Goal: Task Accomplishment & Management: Complete application form

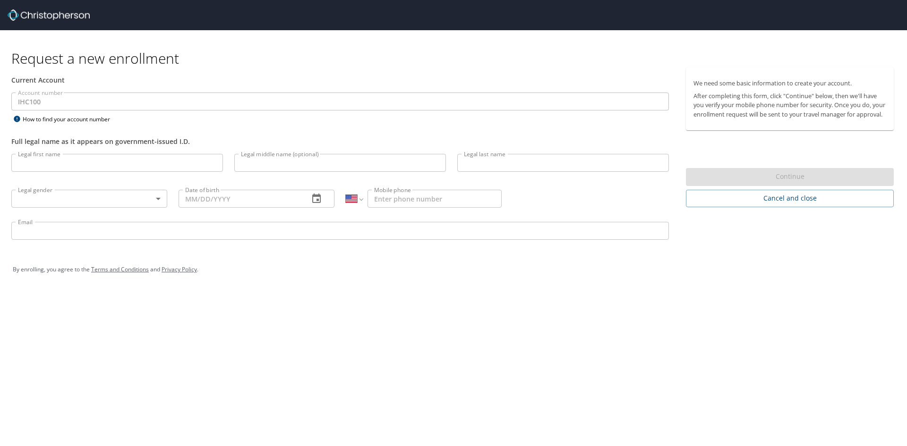
select select "US"
click at [109, 161] on input "Legal first name" at bounding box center [117, 163] width 212 height 18
type input "[PERSON_NAME]"
type input "West"
click at [130, 195] on body "Request a new enrollment Current Account Account number IHC100 Account number H…" at bounding box center [453, 223] width 907 height 446
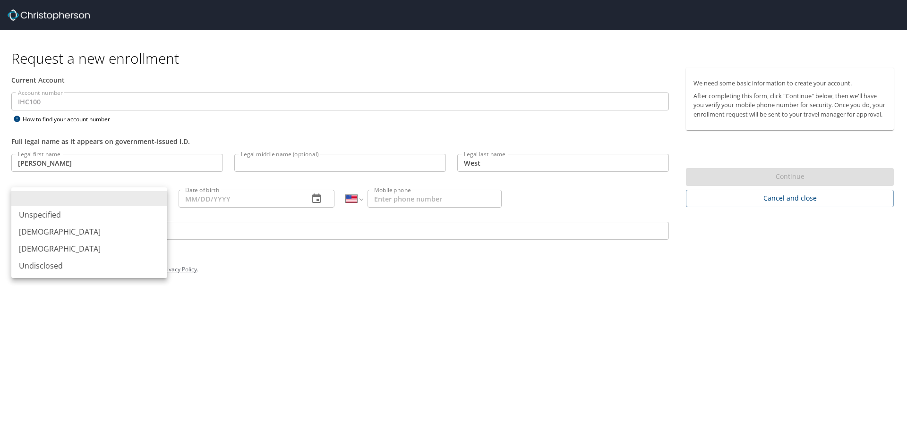
click at [92, 247] on li "Female" at bounding box center [89, 248] width 156 height 17
type input "Female"
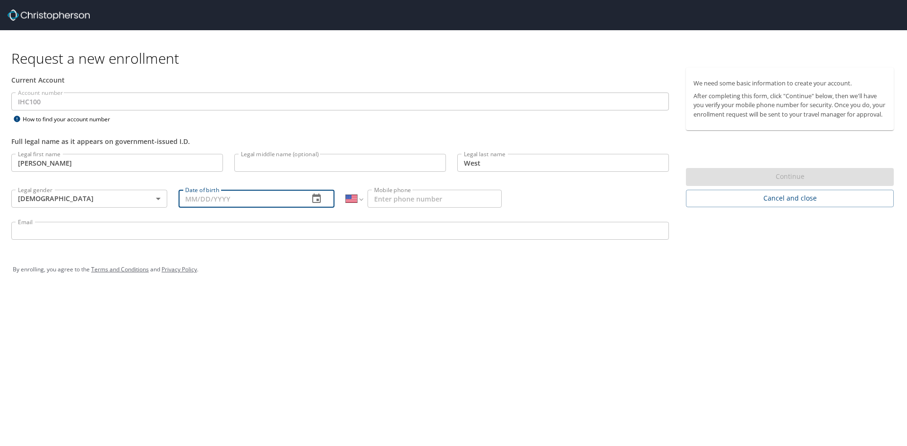
click at [202, 200] on input "Date of birth" at bounding box center [239, 199] width 123 height 18
type input "10/08/1990"
type input "(801) 440-9752"
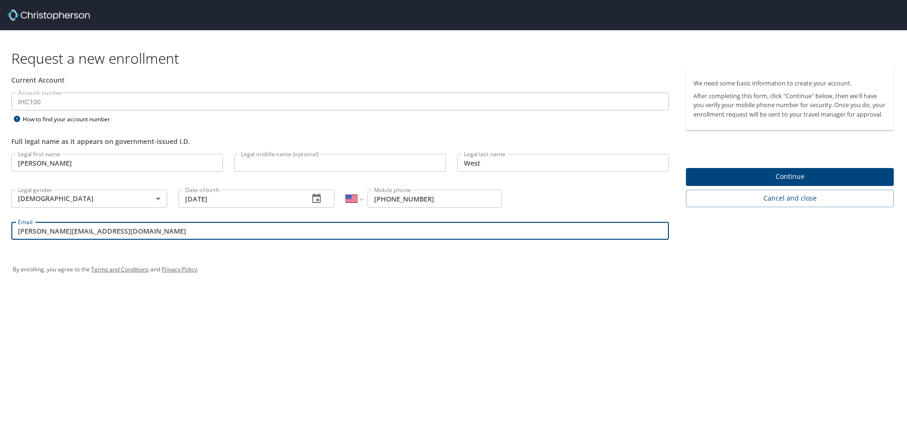
type input "jane.west@imail.org"
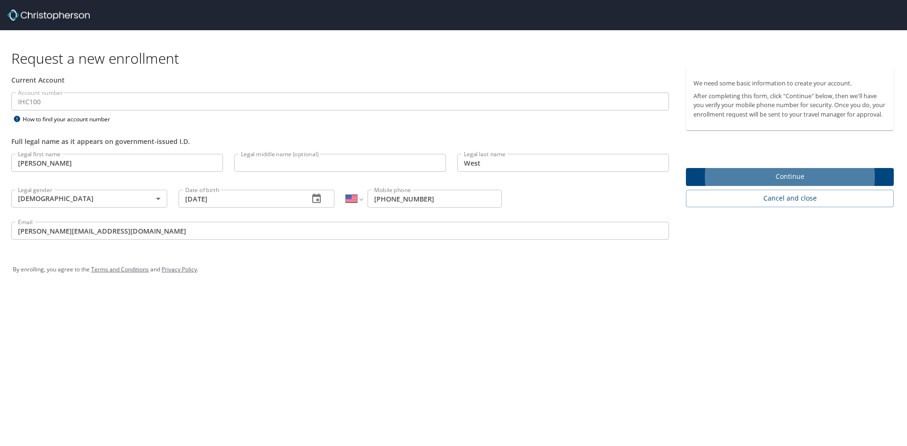
click at [686, 168] on button "Continue" at bounding box center [790, 177] width 208 height 18
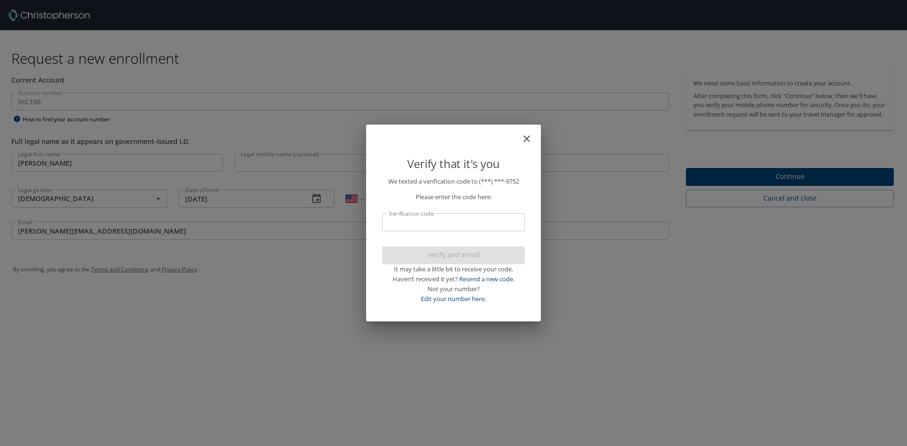
click at [486, 227] on input "Verification code" at bounding box center [453, 222] width 143 height 18
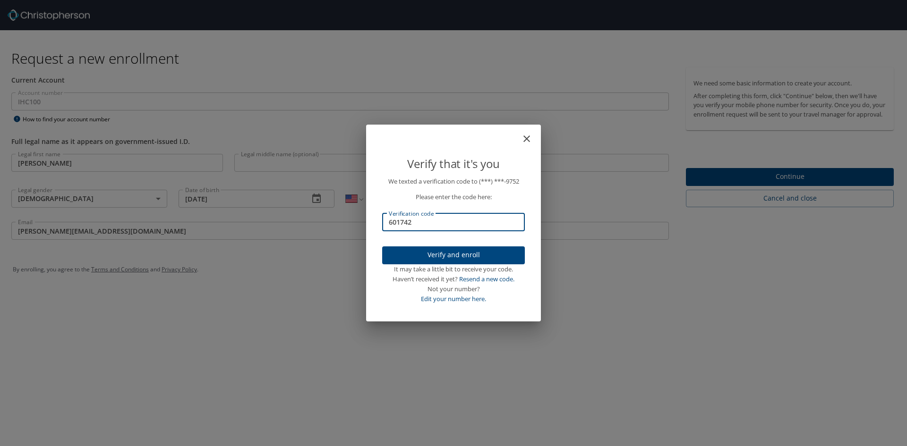
type input "601742"
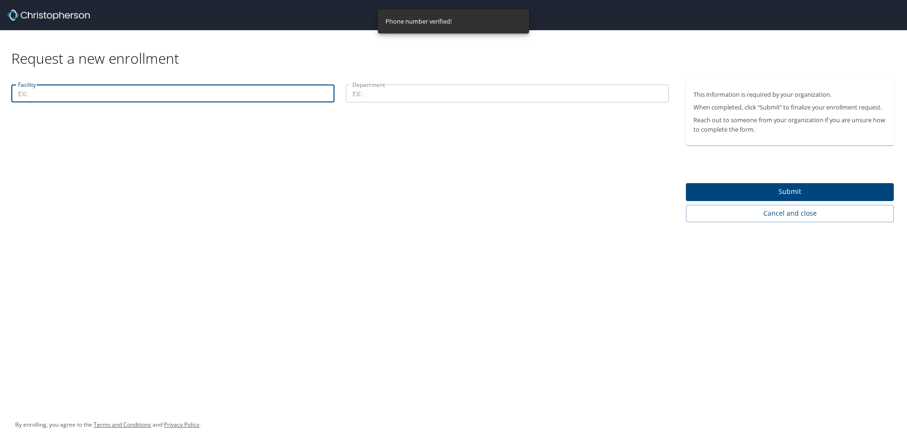
click at [263, 99] on input "Facility" at bounding box center [172, 94] width 323 height 18
type input "S"
type input "40000"
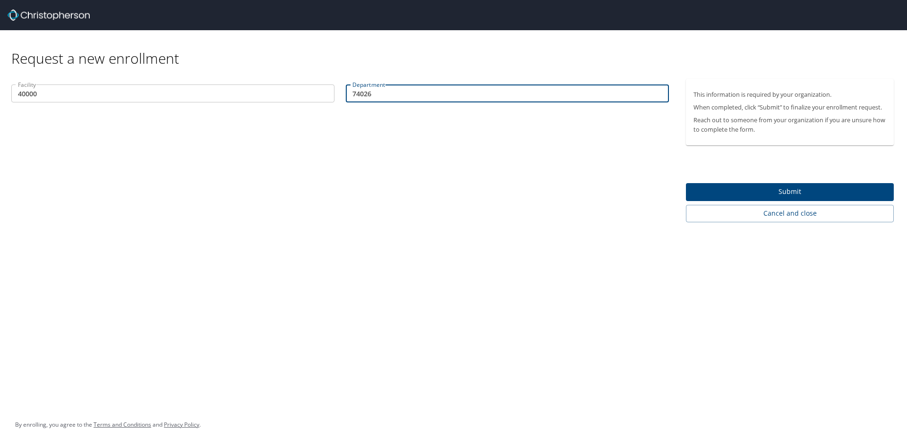
type input "74026"
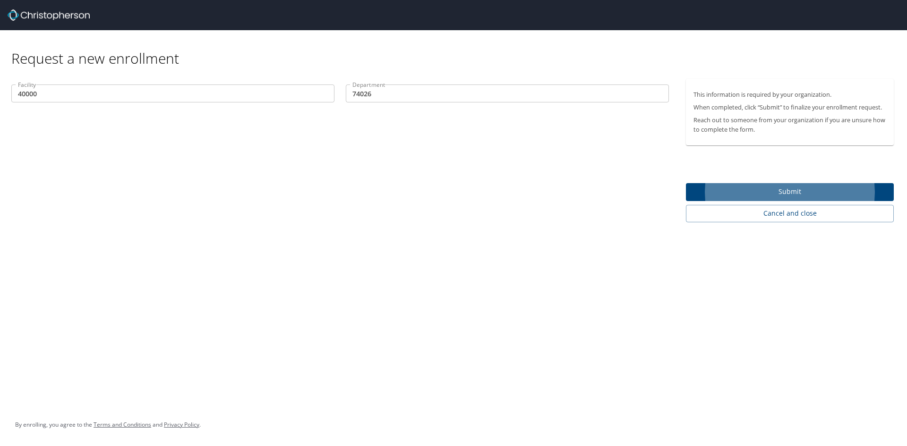
click at [686, 183] on button "Submit" at bounding box center [790, 192] width 208 height 18
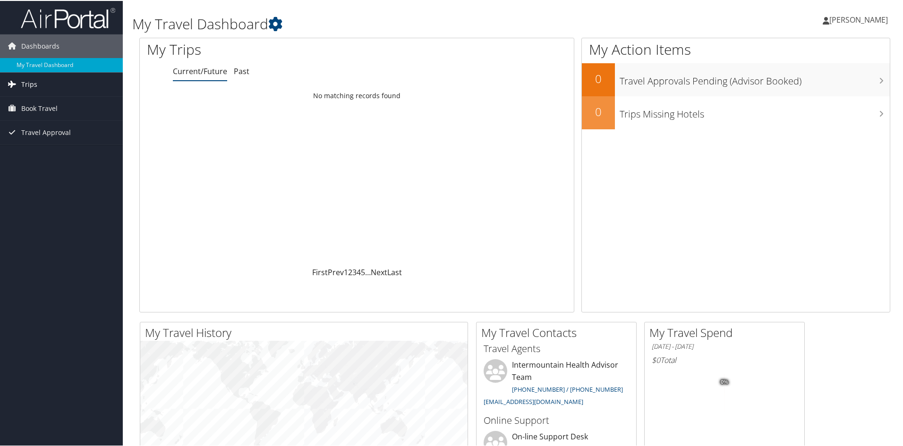
click at [41, 84] on link "Trips" at bounding box center [61, 84] width 123 height 24
click at [34, 82] on span "Trips" at bounding box center [29, 84] width 16 height 24
